Goal: Task Accomplishment & Management: Use online tool/utility

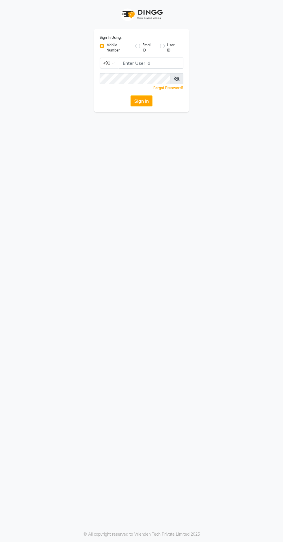
click at [145, 105] on button "Sign In" at bounding box center [142, 100] width 22 height 11
click at [143, 106] on button "Sign In" at bounding box center [142, 100] width 22 height 11
click at [147, 103] on button "Sign In" at bounding box center [142, 100] width 22 height 11
click at [166, 60] on input "Username" at bounding box center [151, 63] width 64 height 11
type input "9966345948"
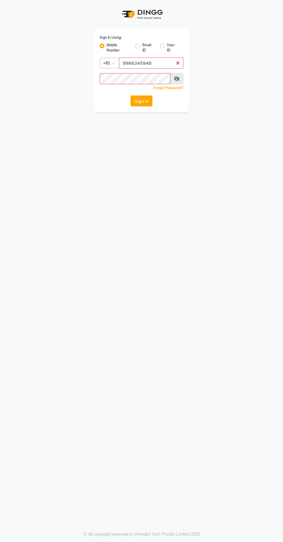
click at [131, 95] on button "Sign In" at bounding box center [142, 100] width 22 height 11
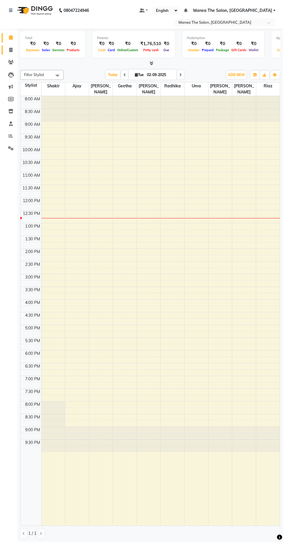
click at [11, 50] on icon at bounding box center [10, 50] width 3 height 4
select select "service"
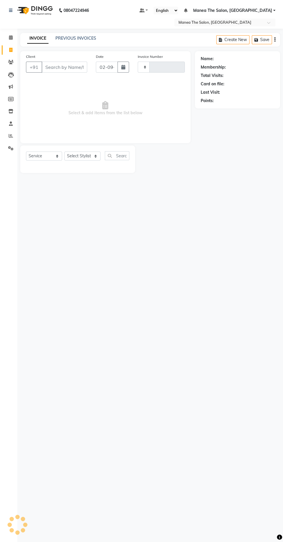
type input "1633"
select select "7820"
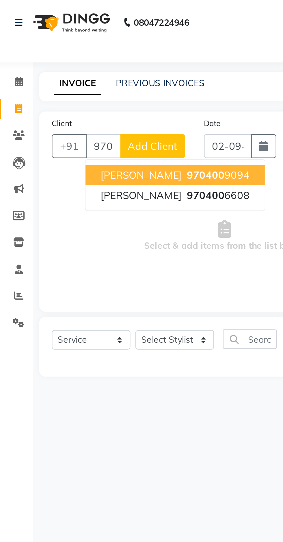
click at [88, 90] on span "970400" at bounding box center [96, 90] width 17 height 6
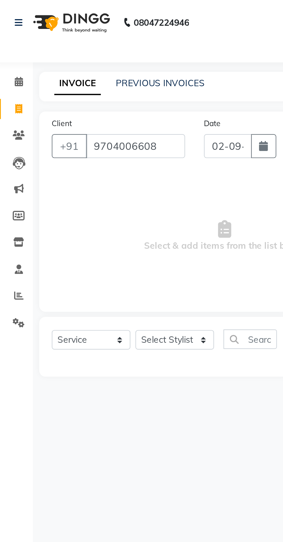
type input "9704006608"
select select "1: Object"
click at [80, 155] on select "Select Stylist Ajay Faizan Geetha Radhika Riaz santhoshi Shakir Sirisha uma vin…" at bounding box center [82, 156] width 36 height 9
select select "74219"
click at [64, 152] on select "Select Stylist Ajay Faizan Geetha Radhika Riaz santhoshi Shakir Sirisha uma vin…" at bounding box center [82, 156] width 36 height 9
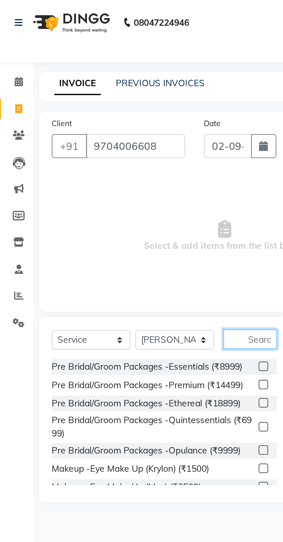
click at [117, 158] on input "text" at bounding box center [117, 155] width 25 height 9
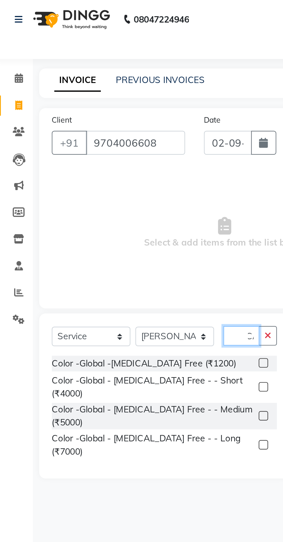
scroll to position [0, 16]
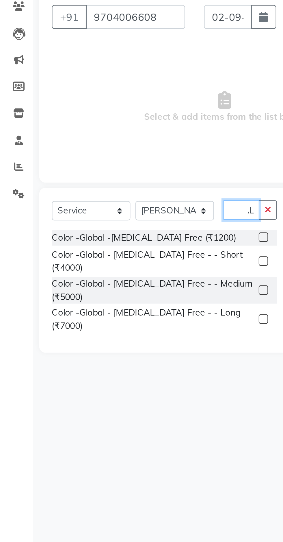
type input "Ammonia"
click at [82, 169] on div "Color -Global -Ammonia Free (₹1200)" at bounding box center [68, 168] width 85 height 6
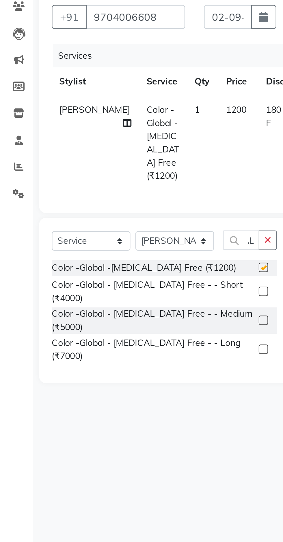
scroll to position [0, 0]
checkbox input "false"
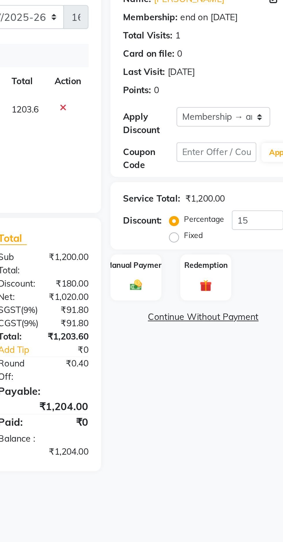
click at [210, 188] on img at bounding box center [206, 190] width 9 height 6
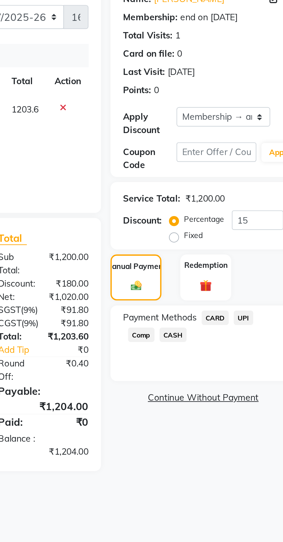
click at [257, 205] on span "UPI" at bounding box center [256, 205] width 9 height 7
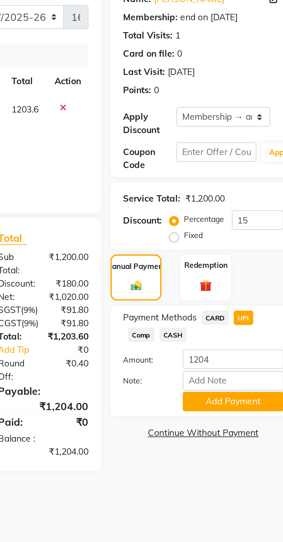
click at [256, 243] on button "Add Payment" at bounding box center [251, 243] width 46 height 9
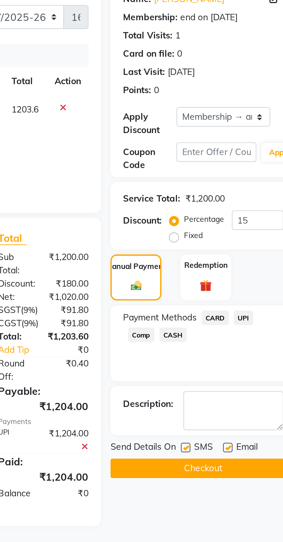
click at [250, 265] on label at bounding box center [249, 265] width 4 height 4
click at [250, 265] on input "checkbox" at bounding box center [249, 265] width 4 height 4
checkbox input "false"
click at [265, 162] on input "15" at bounding box center [263, 160] width 24 height 9
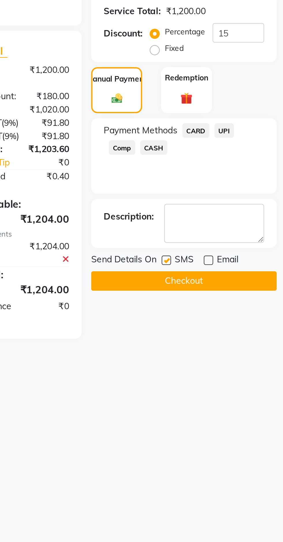
click at [241, 278] on button "Checkout" at bounding box center [237, 274] width 85 height 9
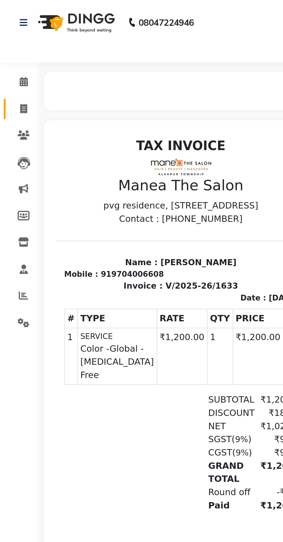
click at [7, 54] on link "Invoice" at bounding box center [9, 50] width 14 height 10
select select "service"
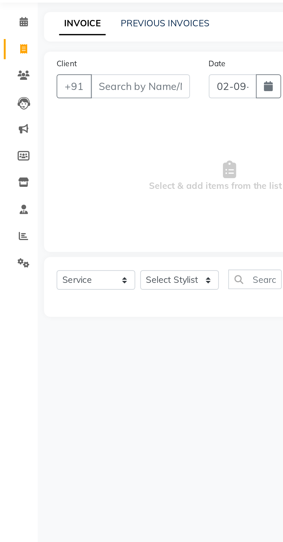
type input "1634"
select select "7820"
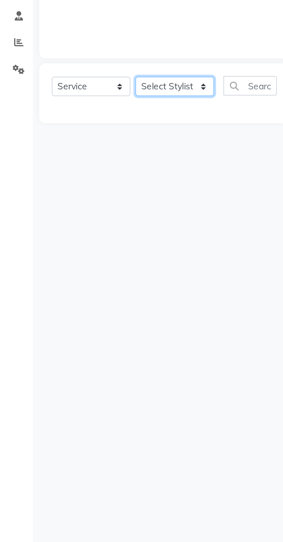
click at [76, 159] on select "Select Stylist Ajay Faizan Geetha Radhika Riaz santhoshi Shakir Sirisha uma vin…" at bounding box center [82, 156] width 36 height 9
select select "74219"
click at [64, 152] on select "Select Stylist Ajay Faizan Geetha Radhika Riaz santhoshi Shakir Sirisha uma vin…" at bounding box center [82, 156] width 36 height 9
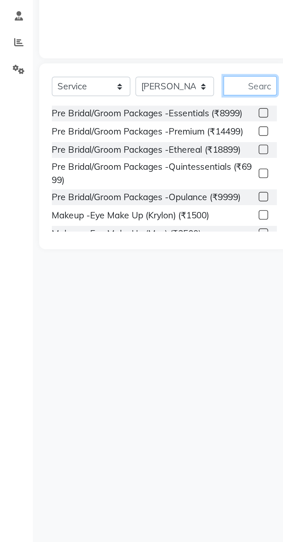
click at [120, 153] on input "text" at bounding box center [117, 155] width 25 height 9
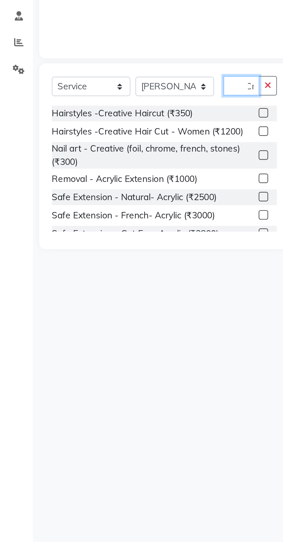
scroll to position [0, 3]
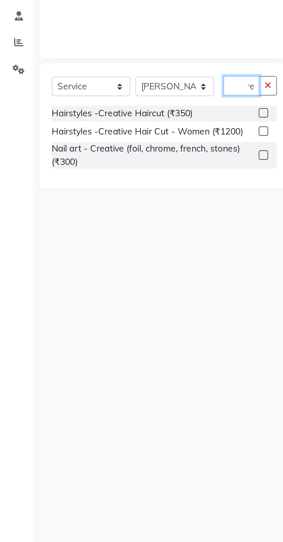
type input "Cre"
click at [76, 167] on div "Hairstyles -Creative Haircut (₹350)" at bounding box center [58, 168] width 65 height 6
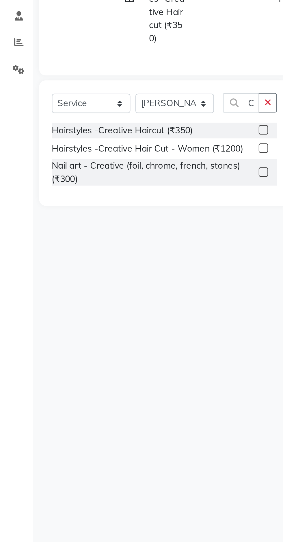
checkbox input "false"
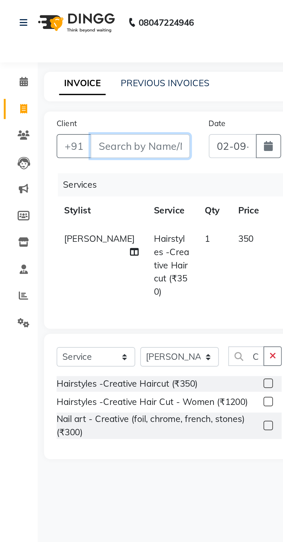
click at [65, 67] on input "Client" at bounding box center [65, 67] width 46 height 11
type input "m"
type input "0"
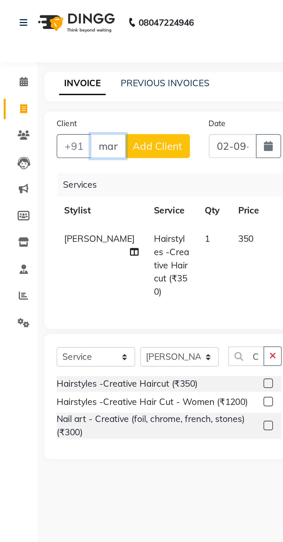
scroll to position [0, 3]
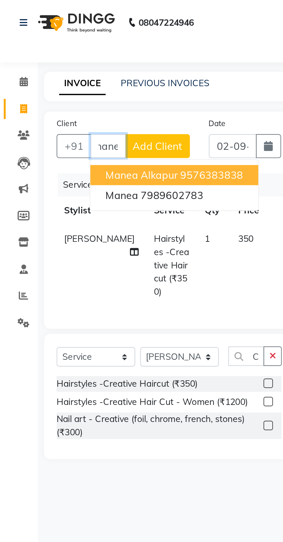
click at [83, 80] on ngb-highlight "9576383838" at bounding box center [97, 80] width 29 height 6
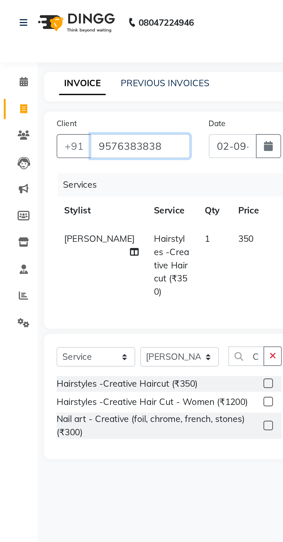
type input "9576383838"
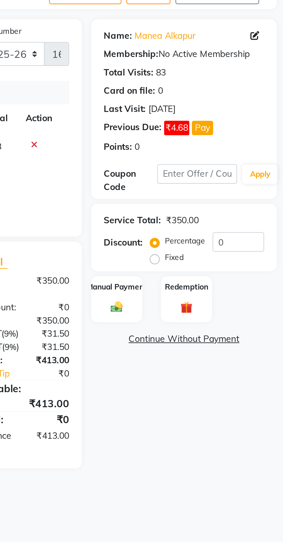
click at [208, 180] on img at bounding box center [206, 183] width 9 height 6
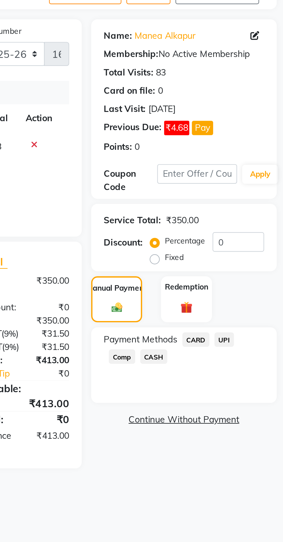
click at [257, 198] on span "UPI" at bounding box center [256, 198] width 9 height 7
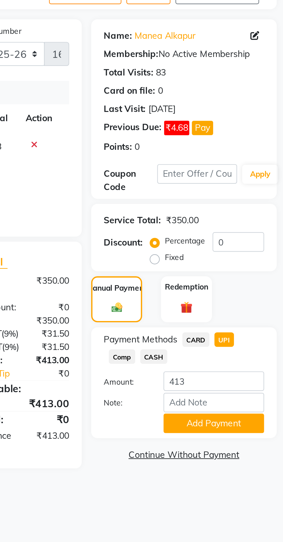
click at [249, 237] on button "Add Payment" at bounding box center [251, 236] width 46 height 9
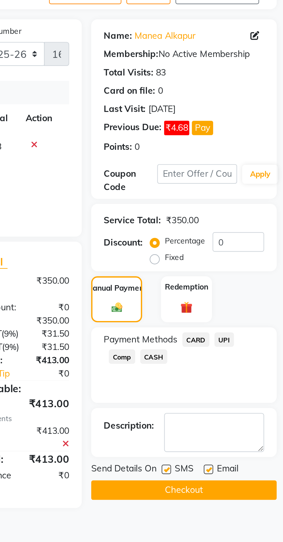
click at [250, 258] on label at bounding box center [249, 258] width 4 height 4
click at [250, 258] on input "checkbox" at bounding box center [249, 258] width 4 height 4
checkbox input "false"
click at [230, 257] on label at bounding box center [230, 258] width 4 height 4
click at [230, 257] on input "checkbox" at bounding box center [230, 258] width 4 height 4
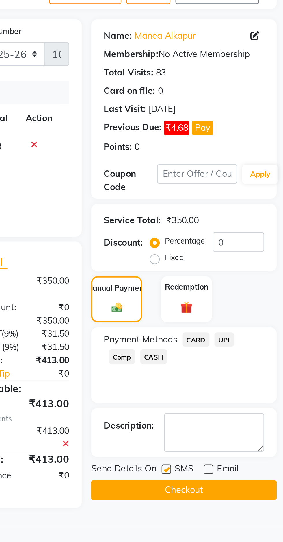
checkbox input "false"
click at [235, 270] on button "Checkout" at bounding box center [237, 267] width 85 height 9
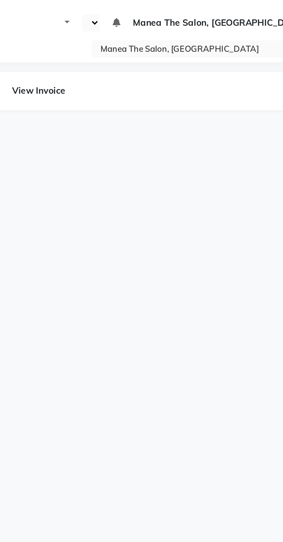
select select "en"
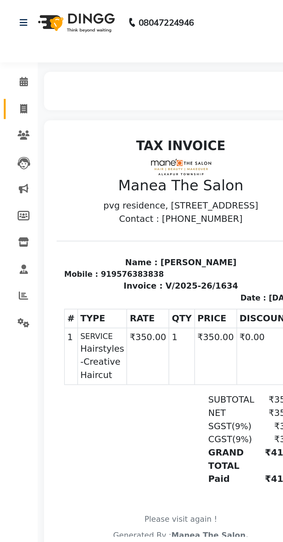
click at [11, 50] on icon at bounding box center [10, 50] width 3 height 4
select select "service"
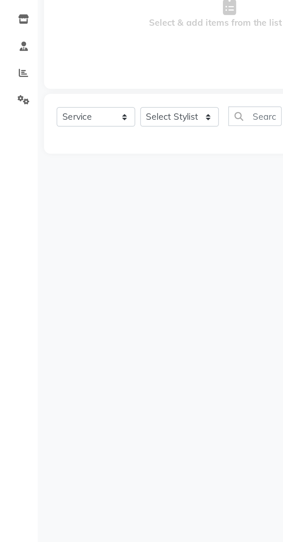
select select "7820"
type input "1635"
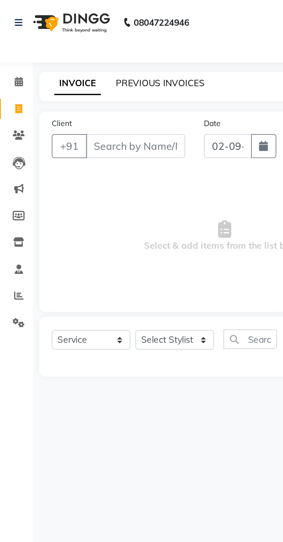
click at [70, 40] on link "PREVIOUS INVOICES" at bounding box center [76, 38] width 41 height 5
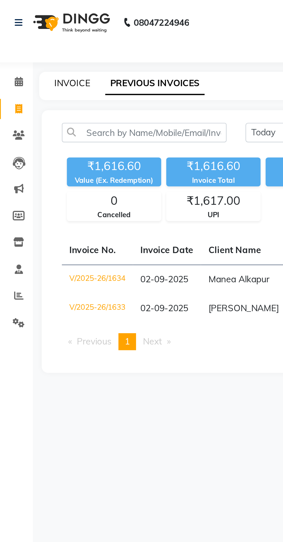
click at [36, 38] on link "INVOICE" at bounding box center [35, 38] width 16 height 5
select select "service"
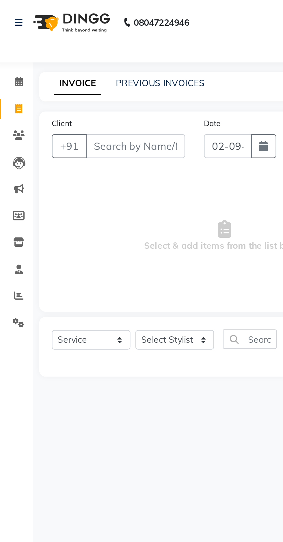
type input "1635"
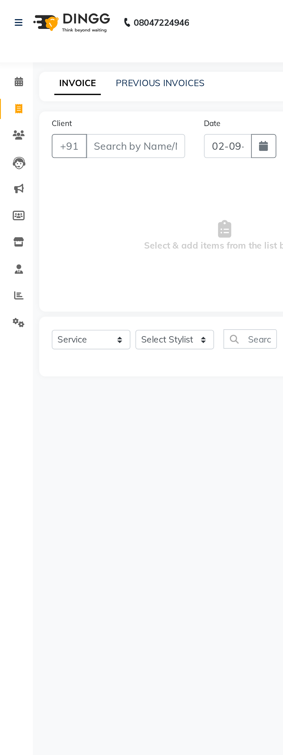
select select "7820"
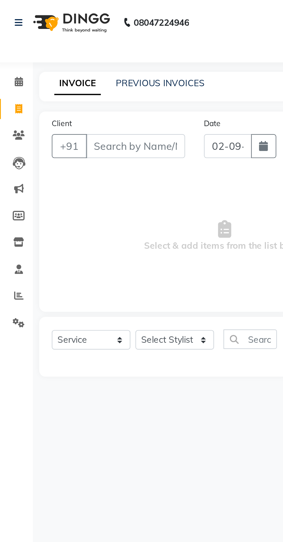
click at [73, 2] on b "08047224946" at bounding box center [76, 10] width 25 height 16
